Goal: Task Accomplishment & Management: Manage account settings

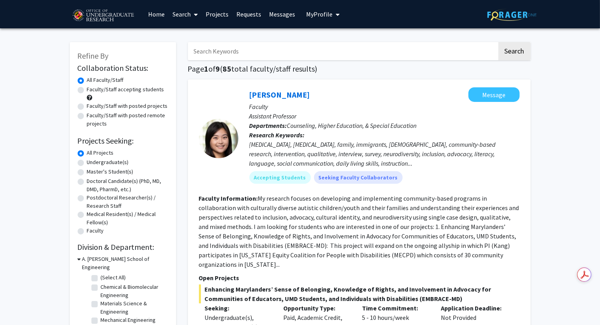
click at [326, 12] on span "My Profile" at bounding box center [319, 14] width 26 height 8
click at [344, 50] on span "View Profile" at bounding box center [355, 45] width 48 height 9
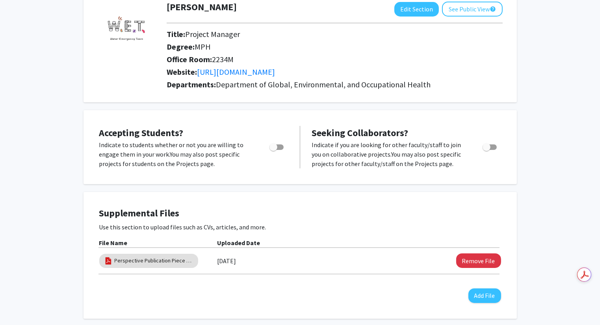
scroll to position [53, 0]
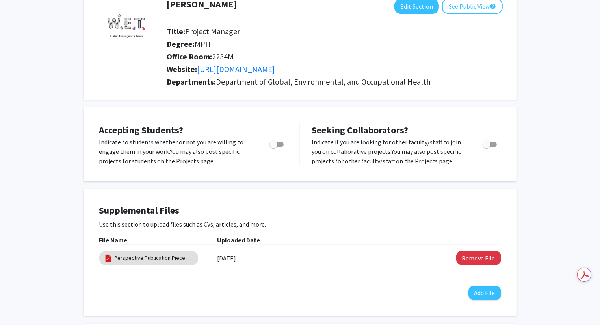
click at [277, 141] on span "Toggle" at bounding box center [273, 145] width 8 height 8
click at [273, 147] on input "Would you like to permit student requests?" at bounding box center [273, 147] width 0 height 0
checkbox input "true"
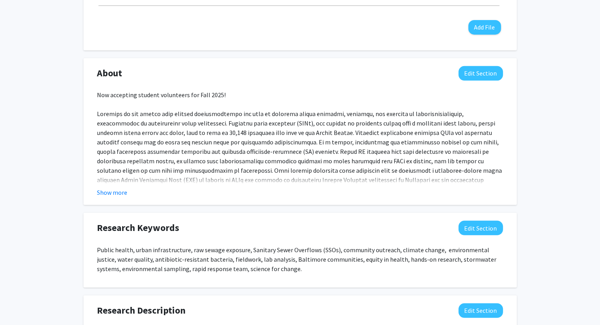
scroll to position [318, 0]
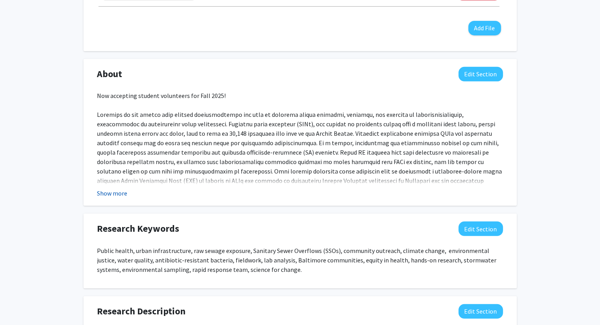
click at [109, 193] on button "Show more" at bounding box center [112, 193] width 30 height 9
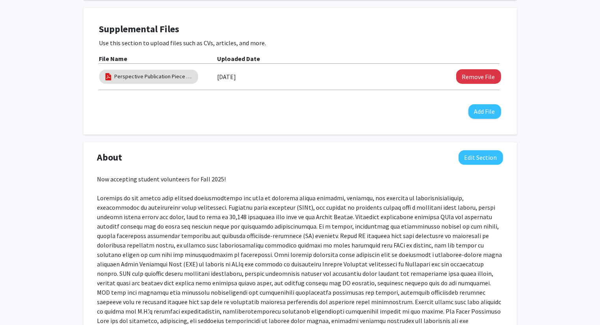
scroll to position [292, 0]
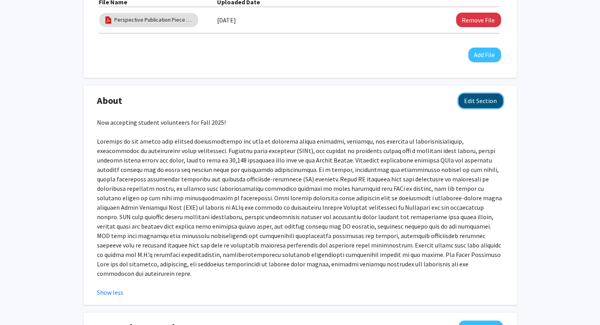
click at [474, 106] on button "Edit Section" at bounding box center [481, 101] width 45 height 15
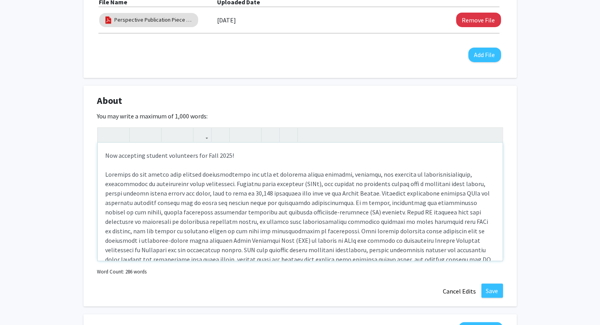
click at [277, 152] on div "Now accepting student volunteers for Fall 2025!" at bounding box center [300, 202] width 405 height 118
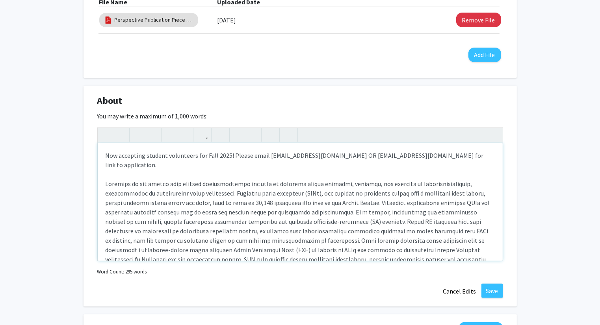
click at [390, 156] on div "Now accepting student volunteers for Fall 2025! Please email [EMAIL_ADDRESS][DO…" at bounding box center [300, 202] width 405 height 118
click at [373, 154] on div "Now accepting student volunteers for Fall 2025! Please email [EMAIL_ADDRESS][DO…" at bounding box center [300, 202] width 405 height 118
click at [421, 154] on div "Now accepting student volunteers for Fall 2025! Please email [EMAIL_ADDRESS][DO…" at bounding box center [300, 202] width 405 height 118
type textarea "Now accepting student volunteers for Fall 2025! Please email [EMAIL_ADDRESS][DO…"
click at [476, 156] on div "Now accepting student volunteers for Fall 2025! Please email [EMAIL_ADDRESS][DO…" at bounding box center [300, 202] width 405 height 118
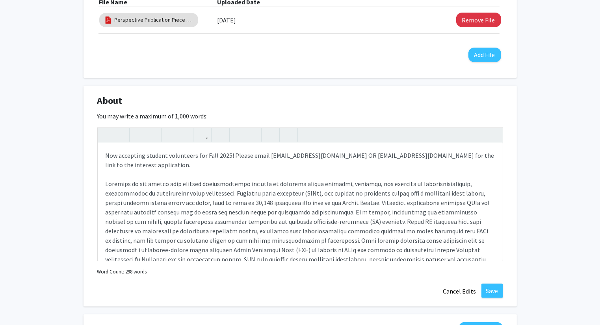
click at [560, 135] on div "[PERSON_NAME] Edit Section See Public View help Title: Project Manager Degree: …" at bounding box center [300, 192] width 600 height 910
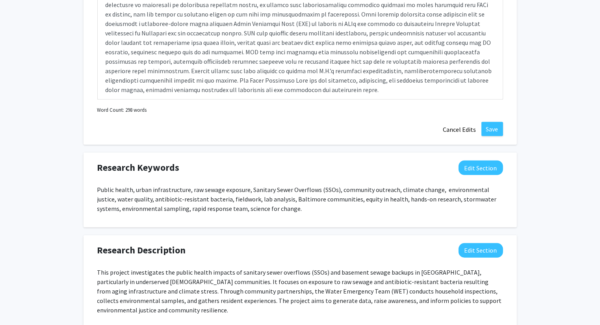
scroll to position [293, 0]
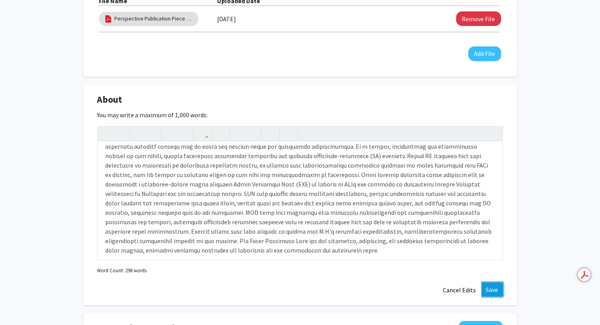
click at [494, 286] on button "Save" at bounding box center [492, 290] width 22 height 14
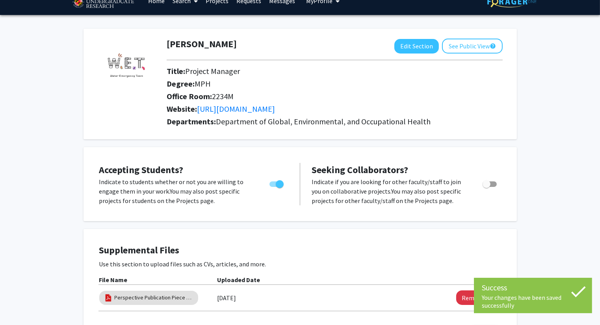
scroll to position [0, 0]
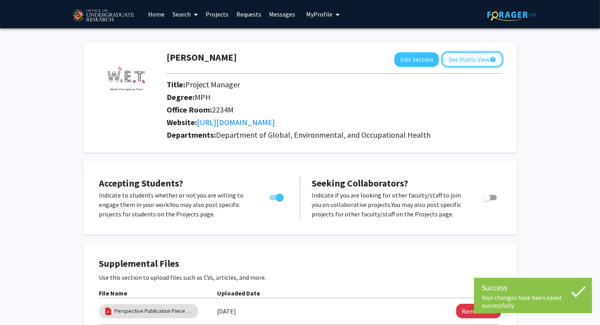
click at [483, 62] on button "See Public View help" at bounding box center [472, 59] width 61 height 15
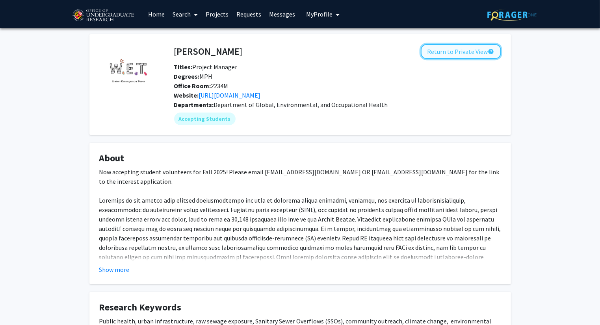
click at [454, 49] on button "Return to Private View help" at bounding box center [461, 51] width 80 height 15
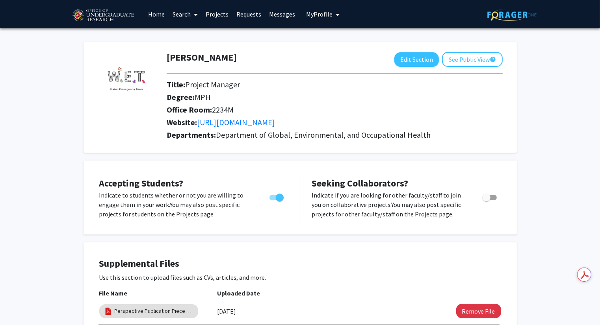
click at [246, 15] on link "Requests" at bounding box center [248, 14] width 33 height 28
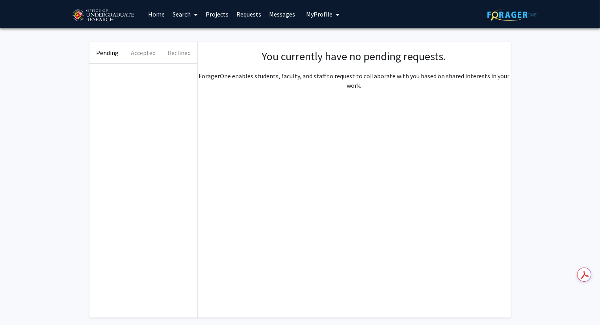
click at [284, 12] on link "Messages" at bounding box center [282, 14] width 34 height 28
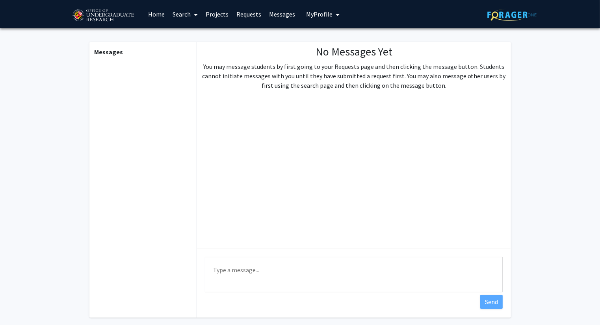
click at [211, 14] on link "Projects" at bounding box center [217, 14] width 31 height 28
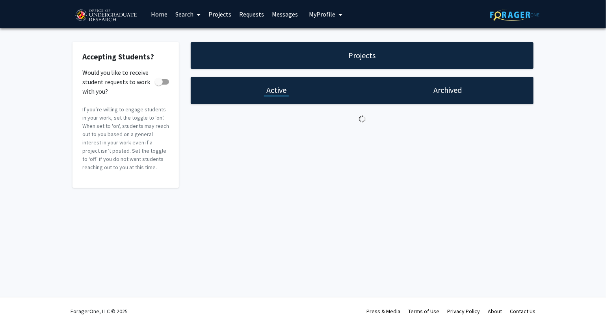
checkbox input "true"
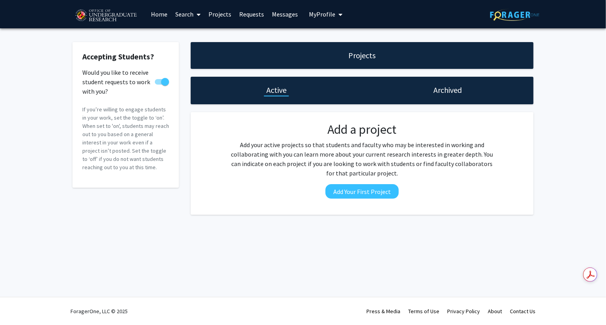
click at [331, 18] on span "My Profile" at bounding box center [322, 14] width 26 height 8
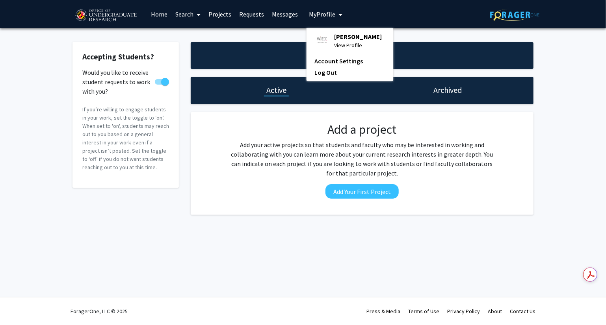
click at [337, 36] on span "[PERSON_NAME]" at bounding box center [358, 36] width 48 height 9
